Goal: Task Accomplishment & Management: Complete application form

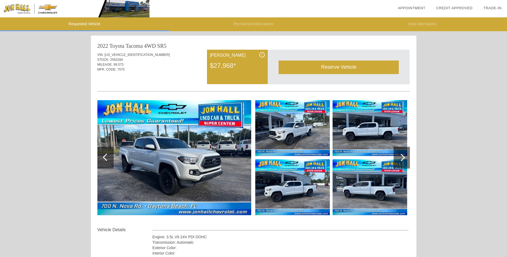
click at [403, 158] on div at bounding box center [401, 157] width 7 height 7
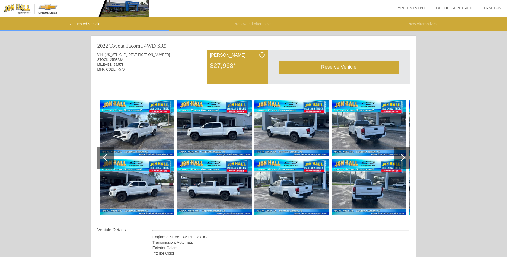
click at [403, 158] on div at bounding box center [401, 157] width 7 height 7
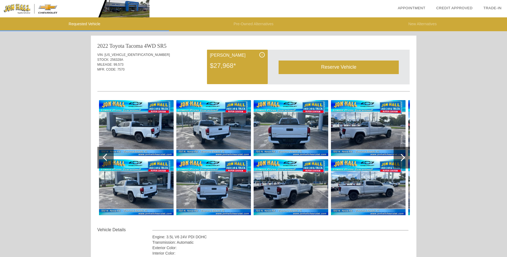
click at [403, 158] on div at bounding box center [401, 157] width 7 height 7
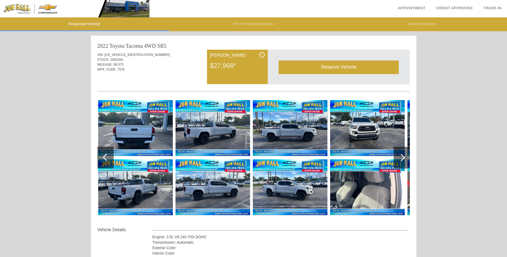
click at [403, 158] on div at bounding box center [401, 157] width 7 height 7
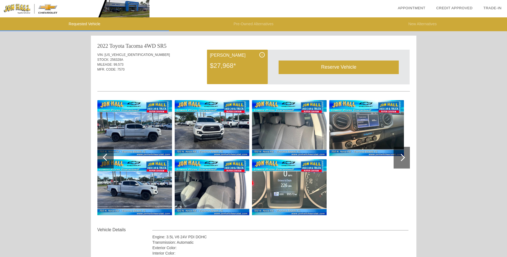
click at [403, 158] on div at bounding box center [401, 157] width 7 height 7
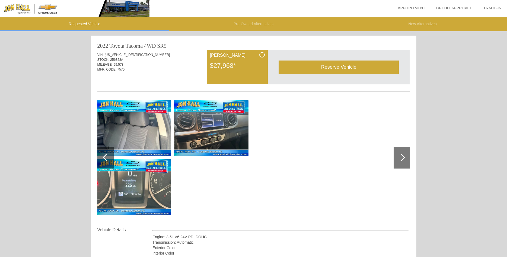
click at [106, 156] on div at bounding box center [106, 157] width 7 height 7
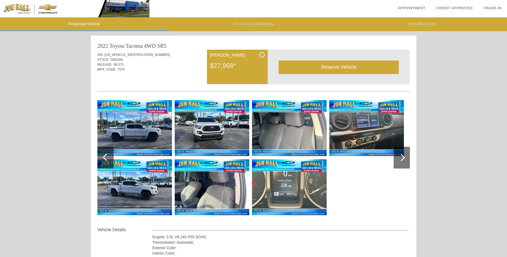
click at [105, 156] on div at bounding box center [106, 157] width 7 height 7
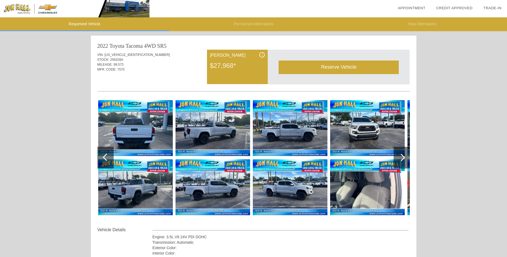
click at [105, 156] on div at bounding box center [106, 157] width 7 height 7
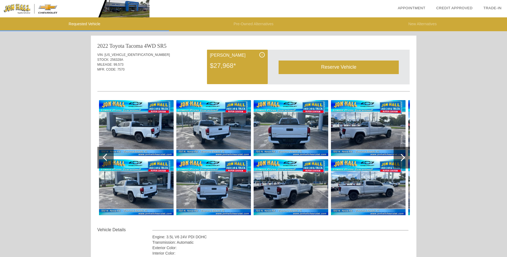
click at [105, 156] on div at bounding box center [106, 157] width 7 height 7
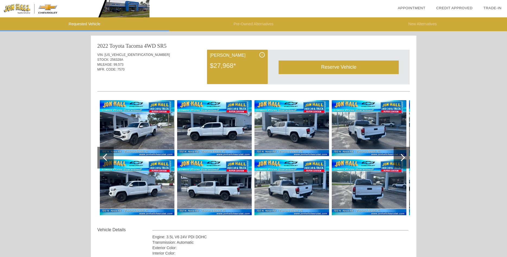
click at [105, 156] on div at bounding box center [106, 157] width 7 height 7
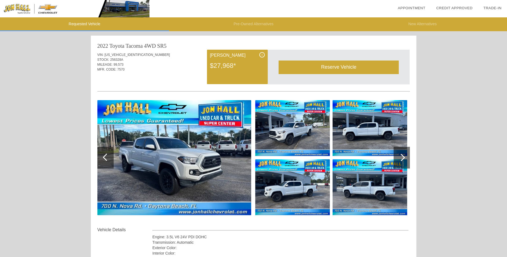
click at [105, 156] on div at bounding box center [106, 157] width 7 height 7
